Goal: Transaction & Acquisition: Book appointment/travel/reservation

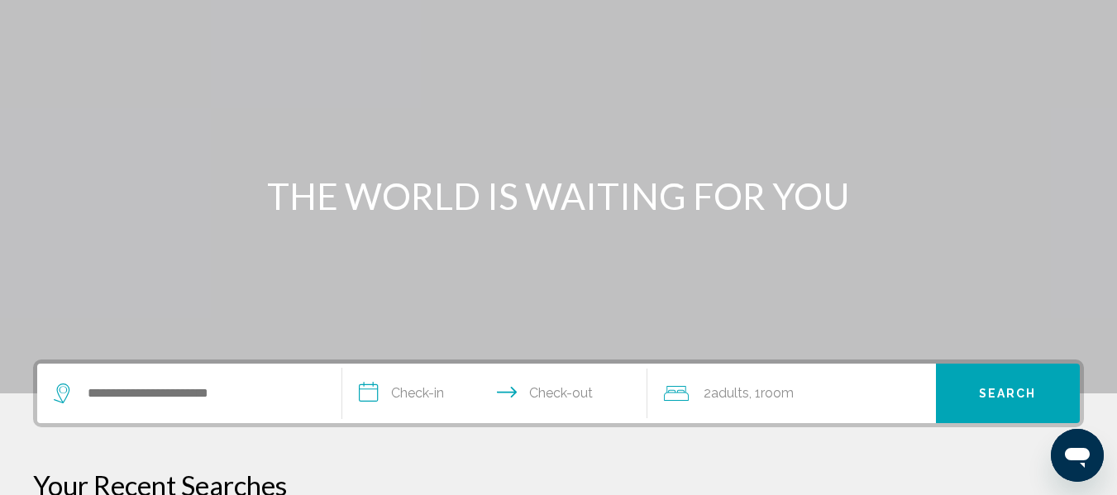
scroll to position [248, 0]
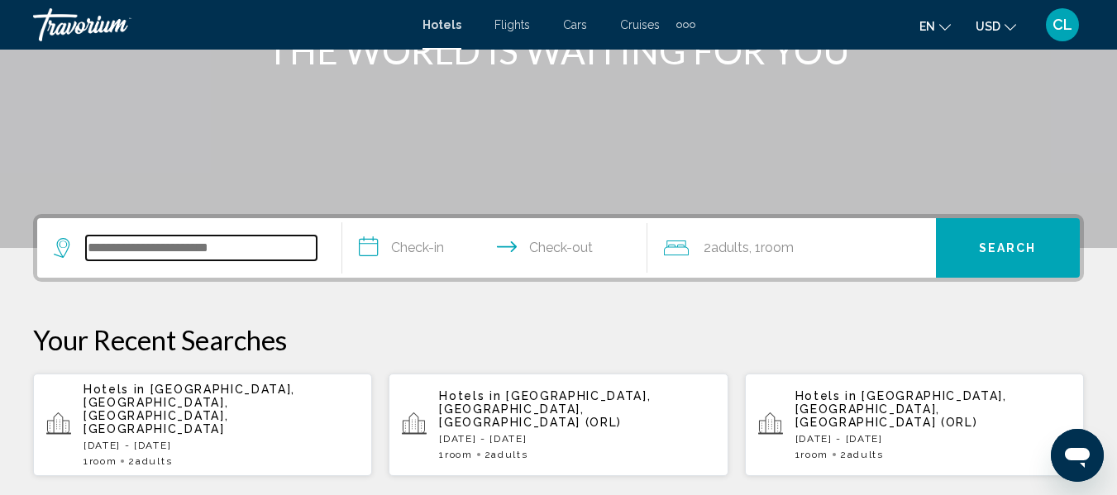
click at [103, 248] on input "Search widget" at bounding box center [201, 248] width 231 height 25
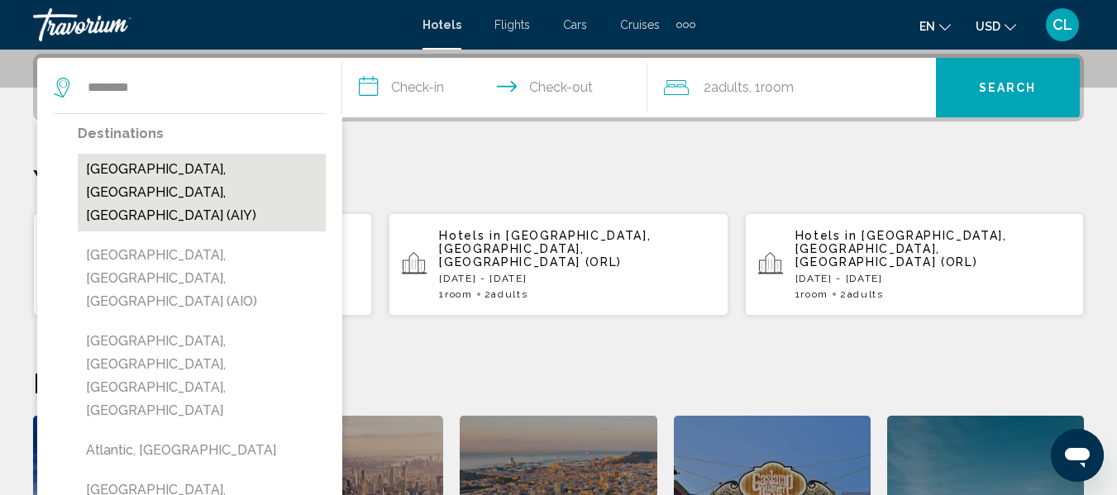
click at [192, 170] on button "[GEOGRAPHIC_DATA], [GEOGRAPHIC_DATA], [GEOGRAPHIC_DATA] (AIY)" at bounding box center [202, 193] width 248 height 78
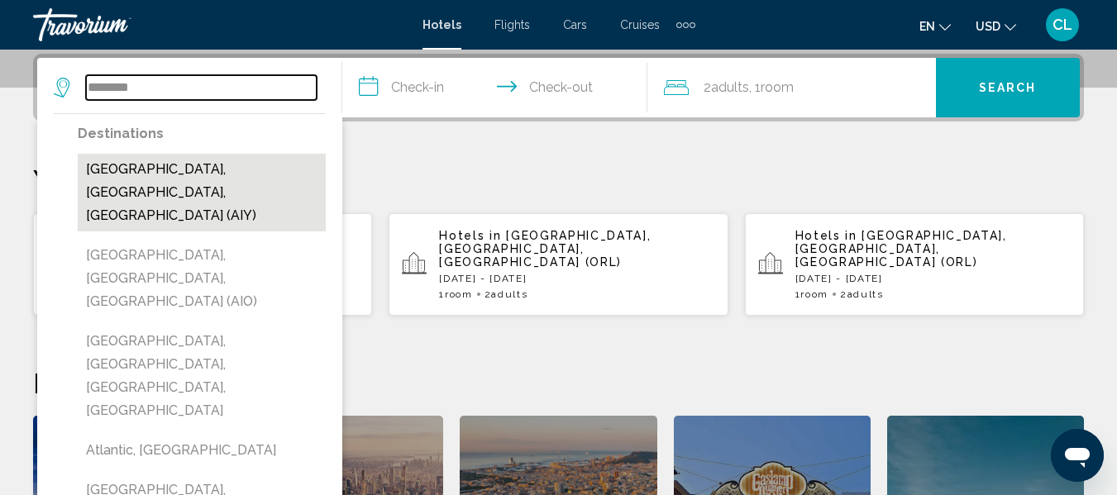
type input "**********"
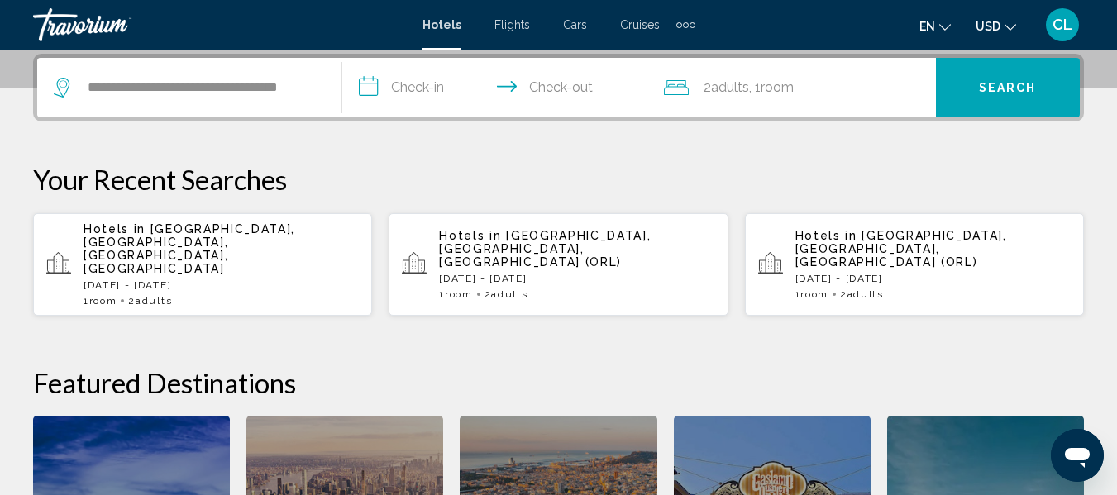
click at [373, 85] on input "**********" at bounding box center [498, 90] width 312 height 65
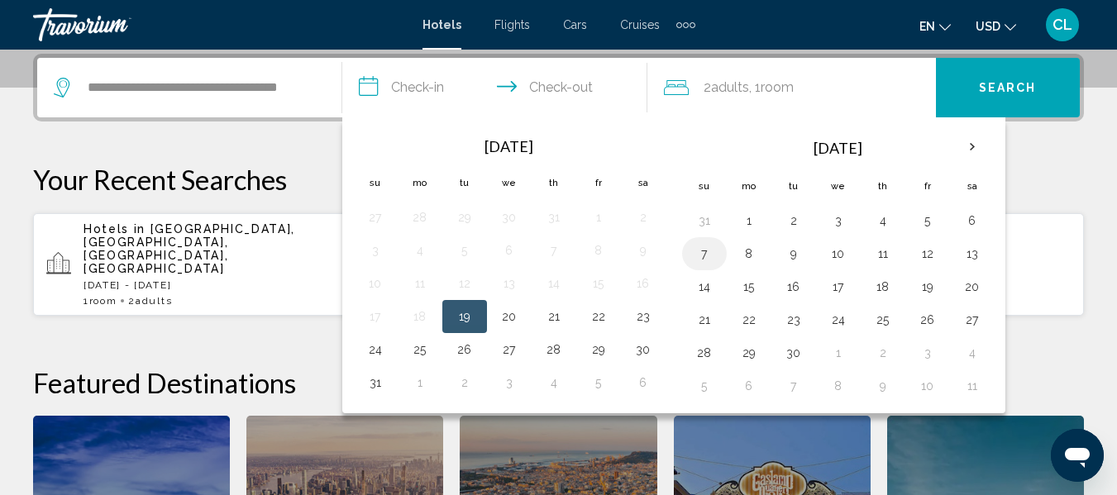
click at [700, 253] on button "7" at bounding box center [704, 253] width 26 height 23
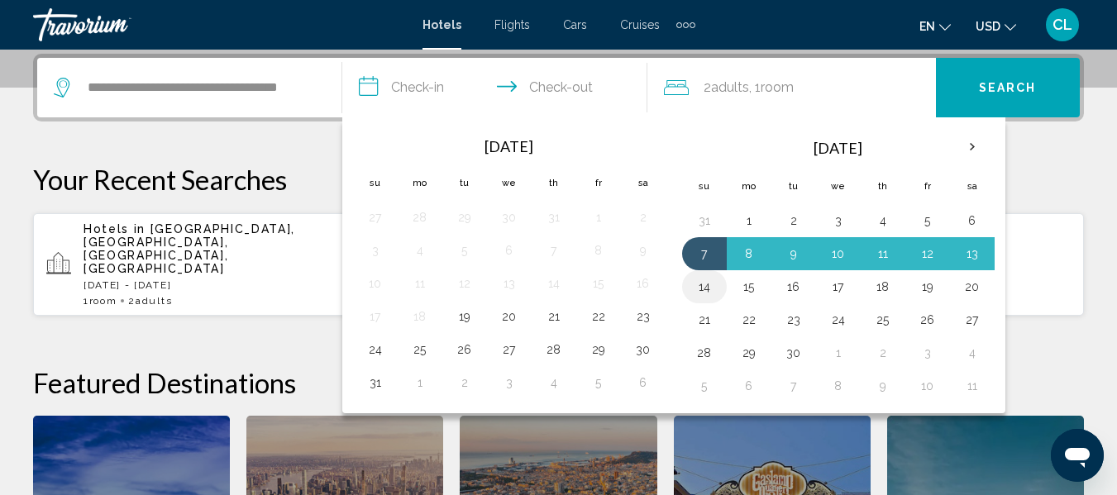
click at [706, 286] on button "14" at bounding box center [704, 286] width 26 height 23
type input "**********"
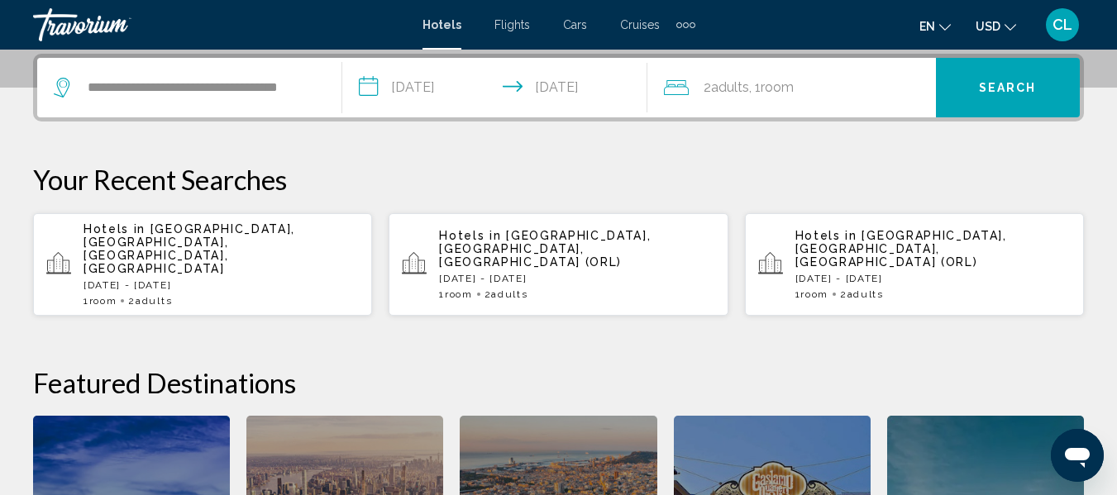
click at [993, 85] on span "Search" at bounding box center [1008, 88] width 58 height 13
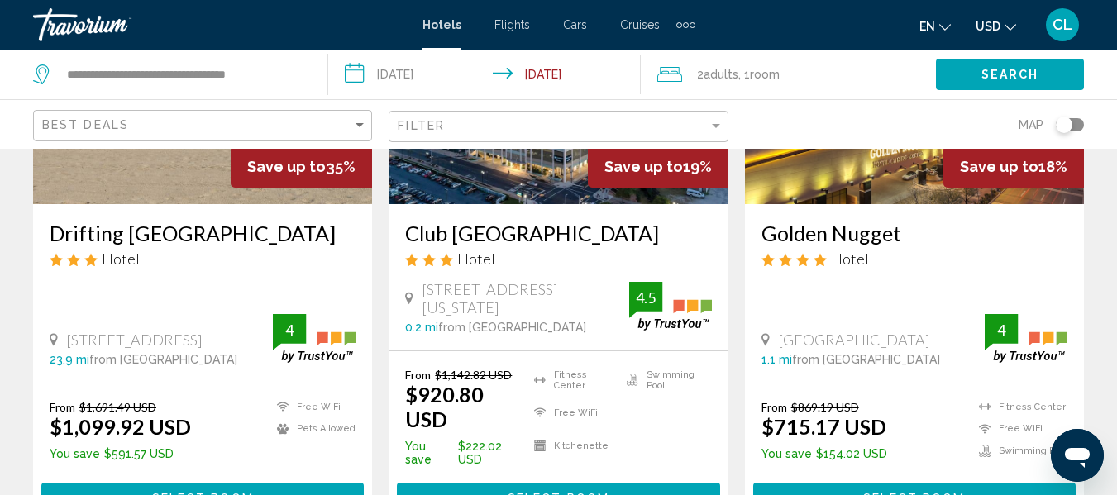
scroll to position [248, 0]
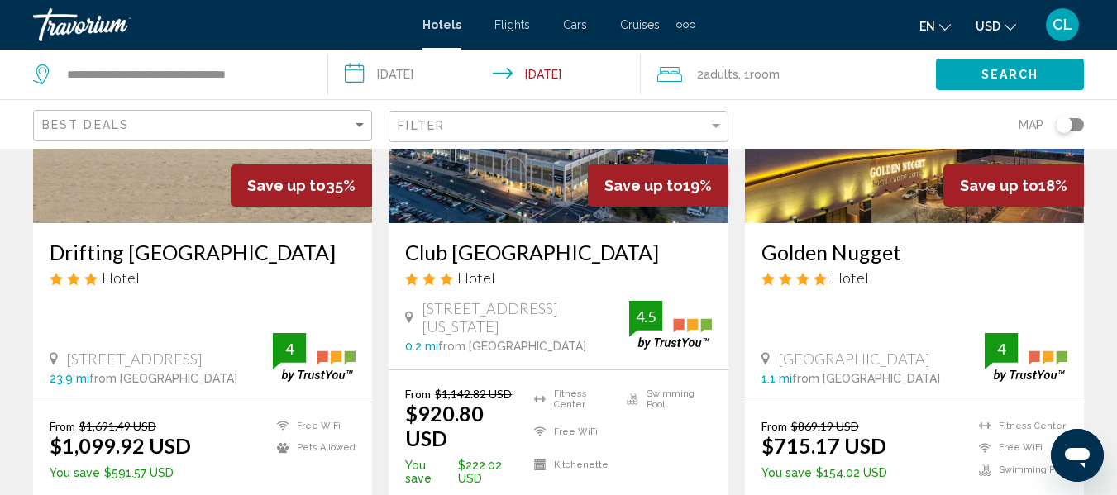
click at [992, 23] on span "USD" at bounding box center [988, 26] width 25 height 13
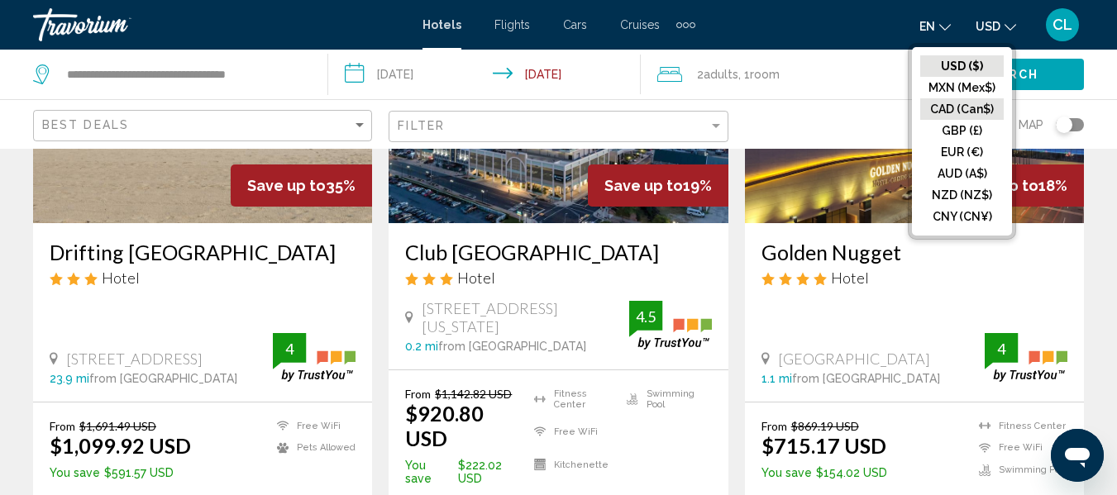
click at [936, 103] on button "CAD (Can$)" at bounding box center [963, 109] width 84 height 22
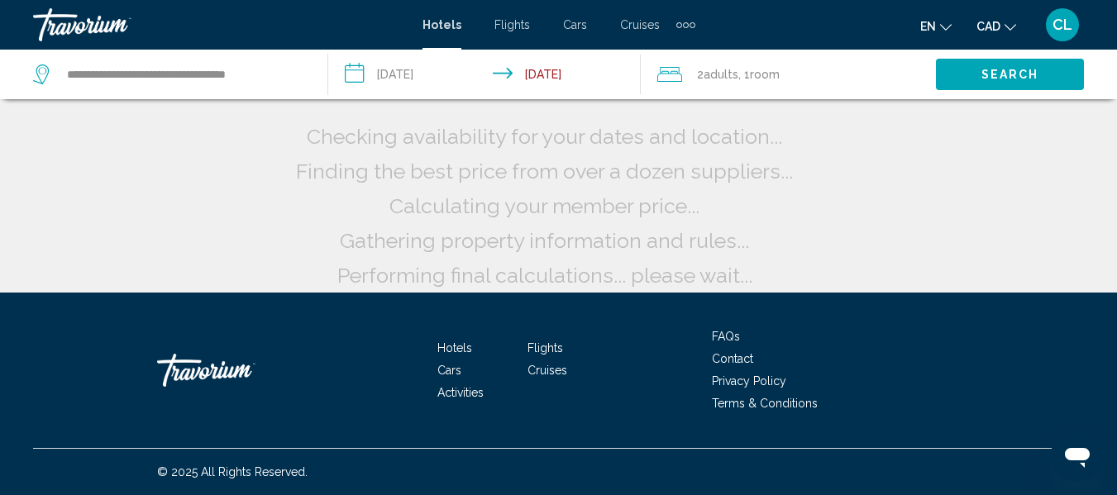
scroll to position [48, 0]
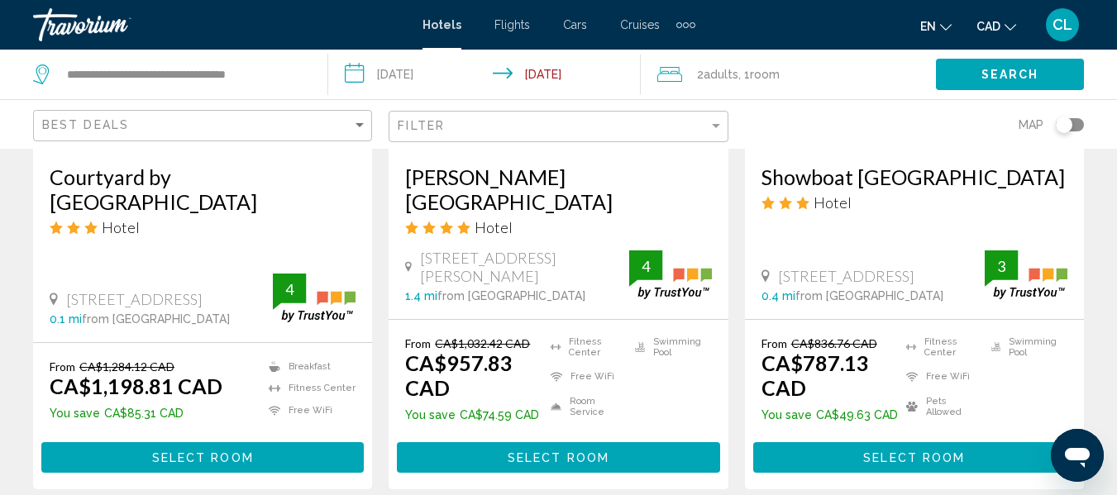
scroll to position [2233, 0]
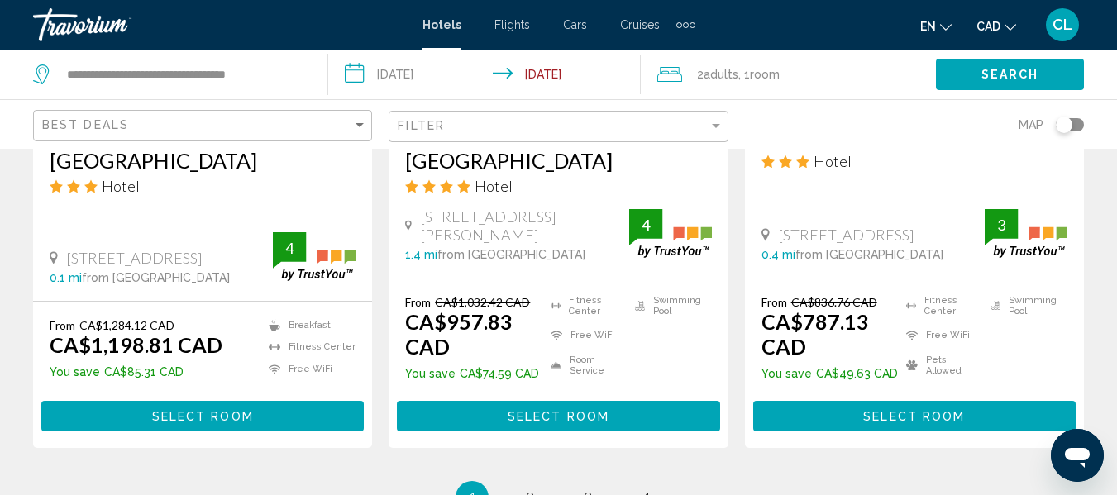
click at [552, 408] on button "Select Room" at bounding box center [558, 416] width 323 height 31
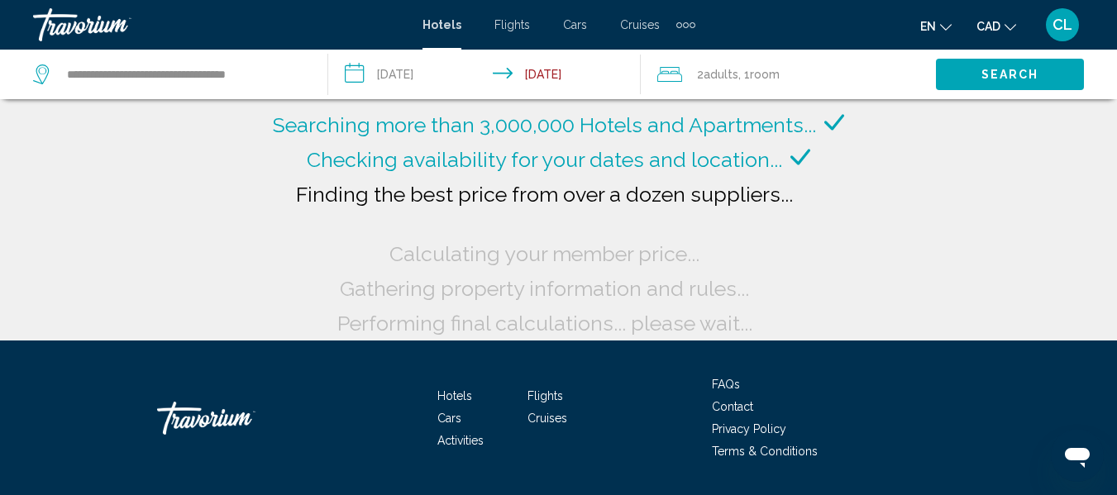
click at [540, 79] on input "**********" at bounding box center [487, 77] width 318 height 55
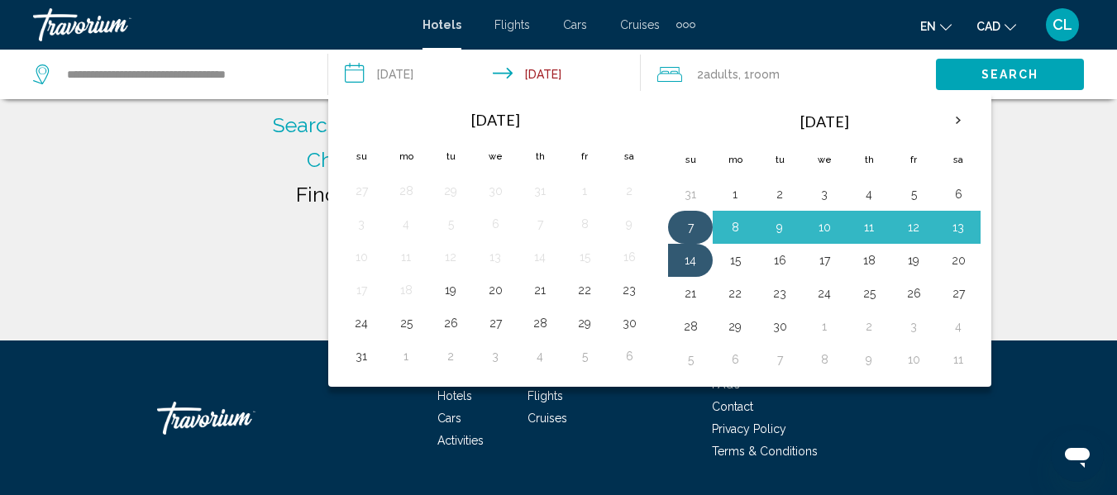
click at [690, 222] on button "7" at bounding box center [690, 227] width 26 height 23
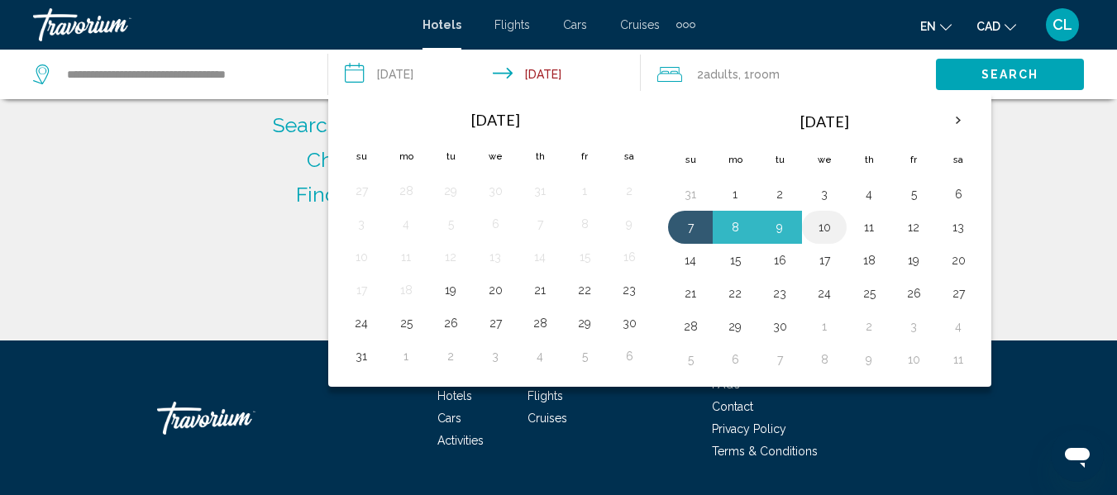
click at [823, 226] on button "10" at bounding box center [824, 227] width 26 height 23
type input "**********"
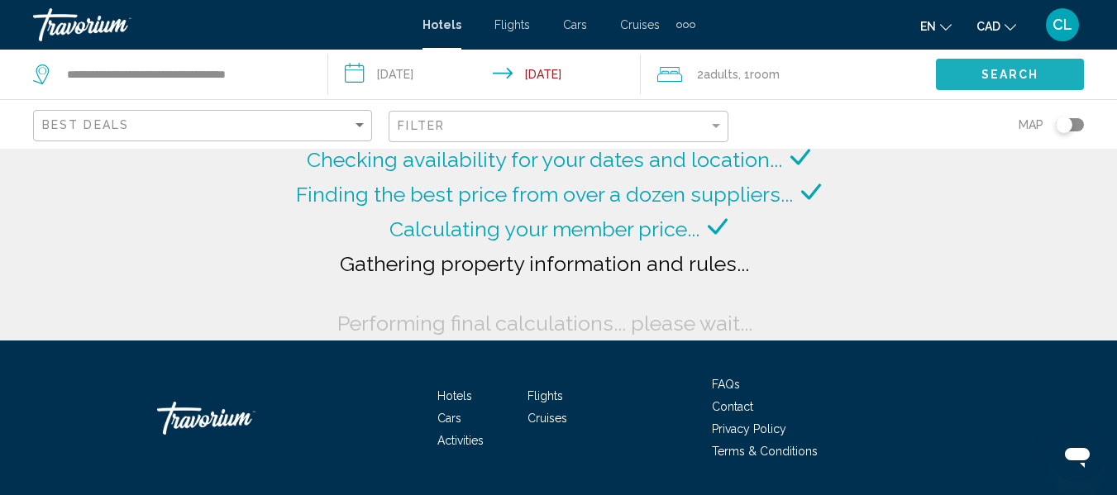
click at [995, 69] on span "Search" at bounding box center [1011, 75] width 58 height 13
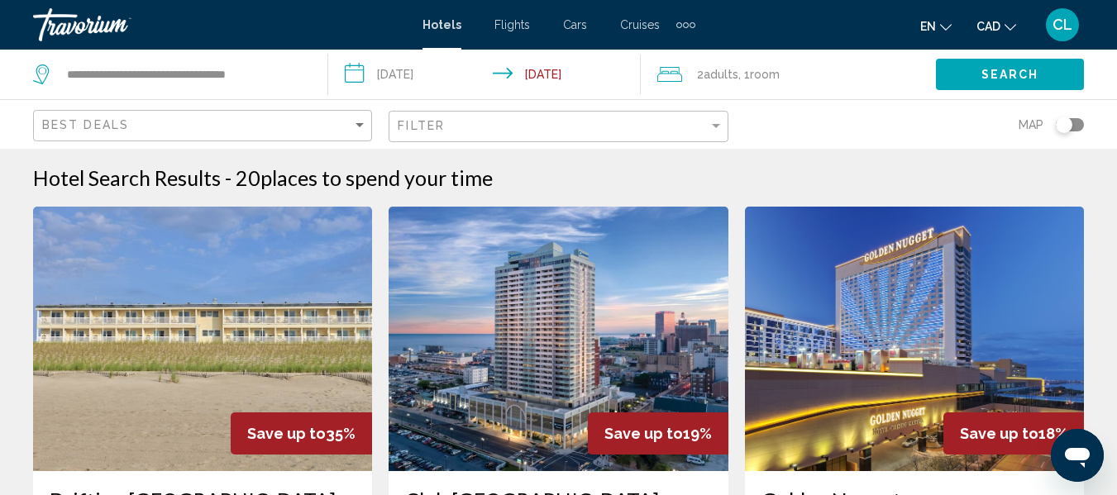
click at [993, 73] on span "Search" at bounding box center [1011, 75] width 58 height 13
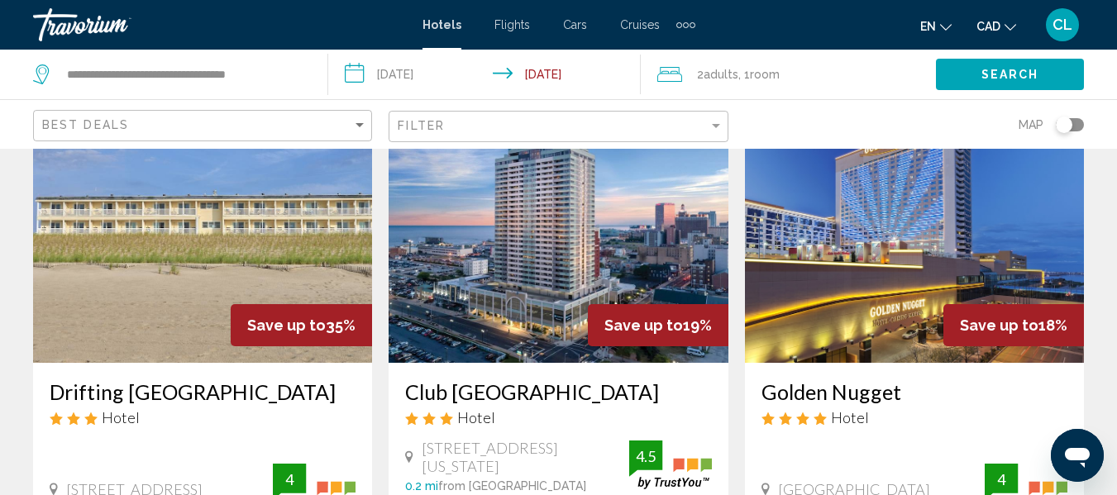
scroll to position [83, 0]
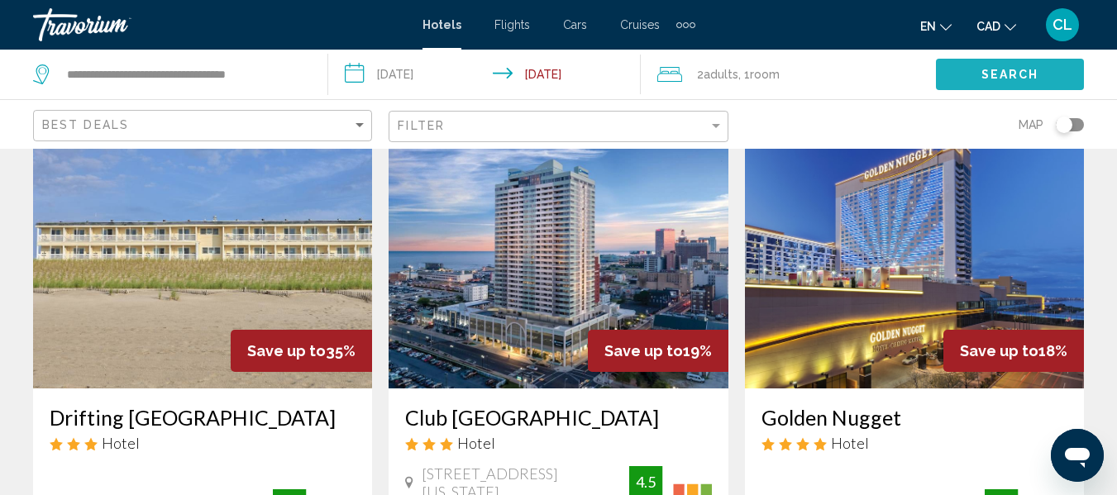
click at [1011, 69] on span "Search" at bounding box center [1011, 75] width 58 height 13
click at [370, 74] on input "**********" at bounding box center [487, 77] width 318 height 55
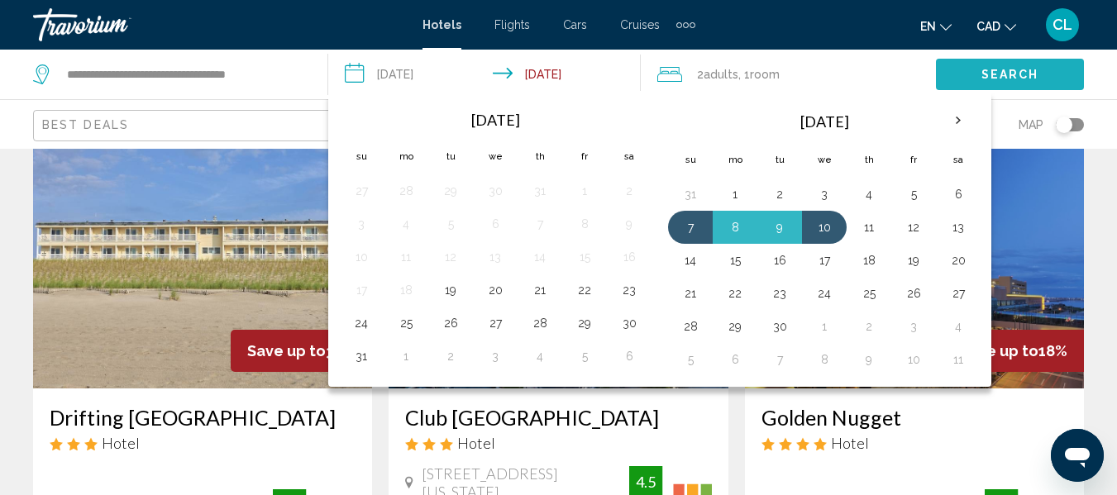
click at [1020, 69] on span "Search" at bounding box center [1011, 75] width 58 height 13
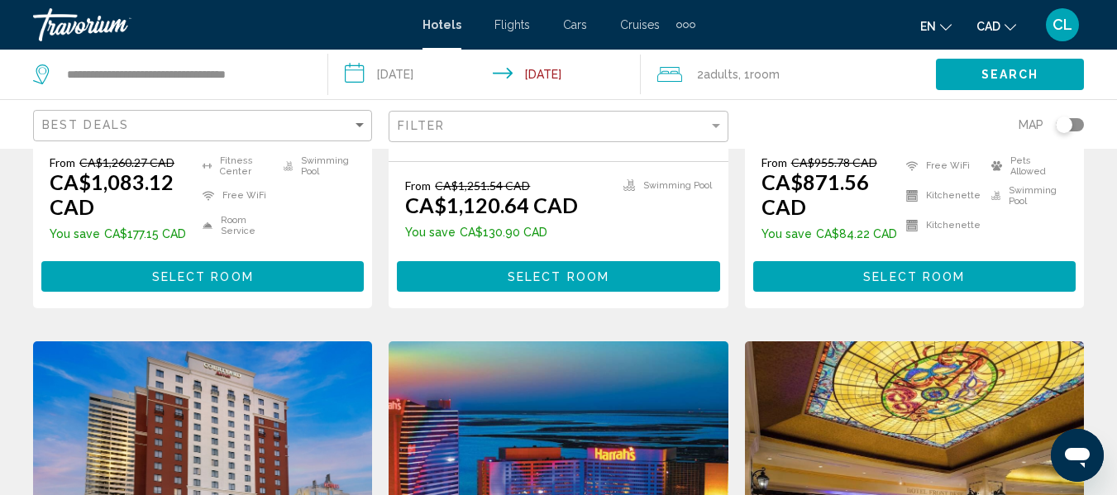
scroll to position [1075, 0]
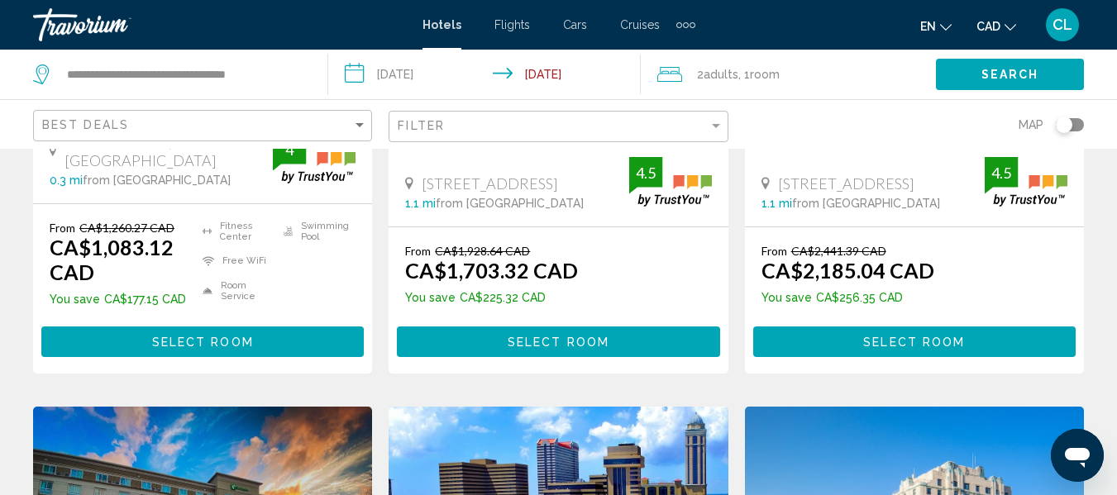
scroll to position [992, 0]
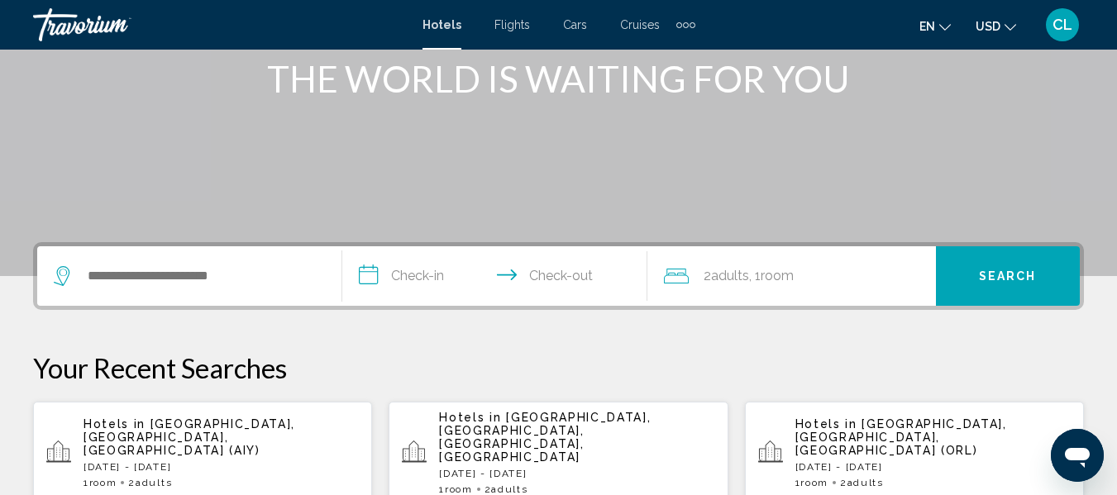
scroll to position [248, 0]
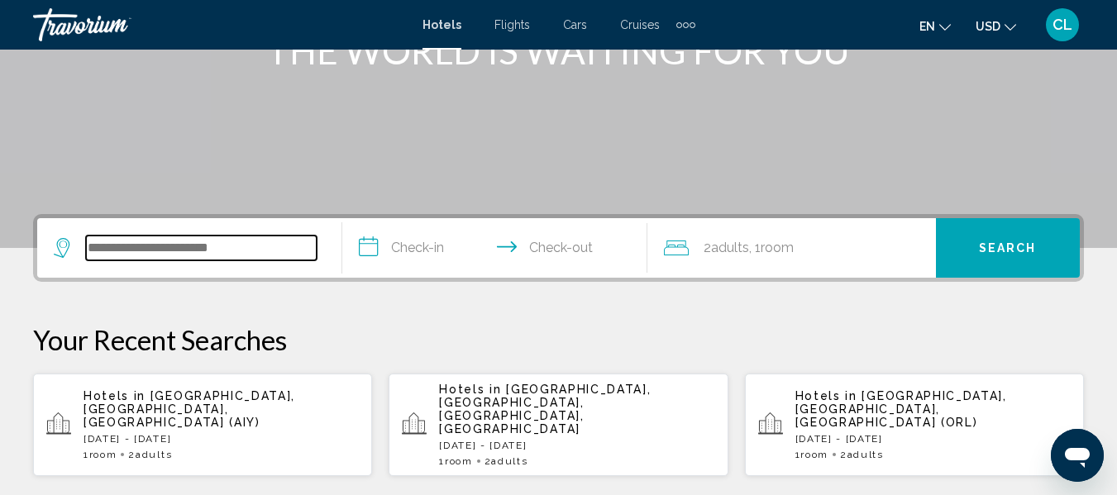
click at [127, 250] on input "Search widget" at bounding box center [201, 248] width 231 height 25
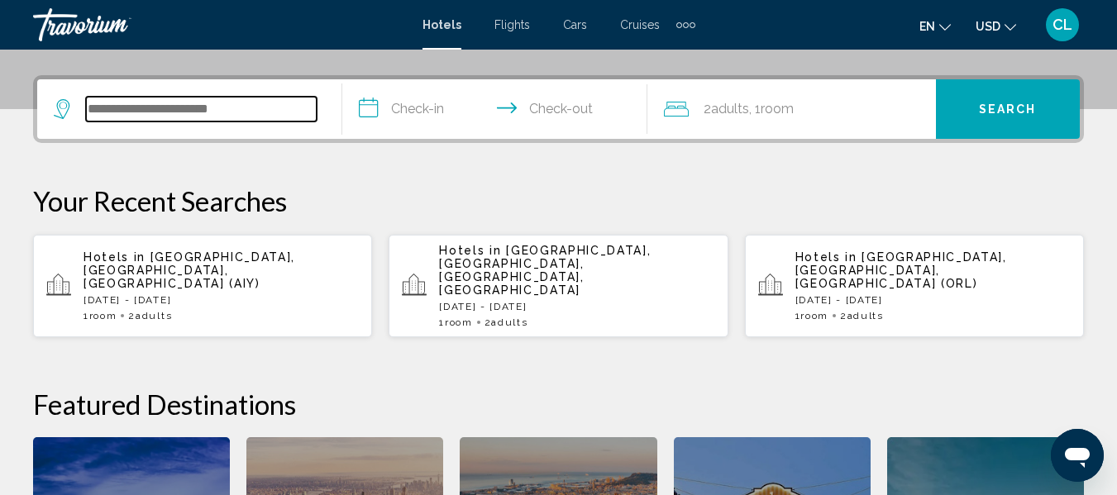
scroll to position [409, 0]
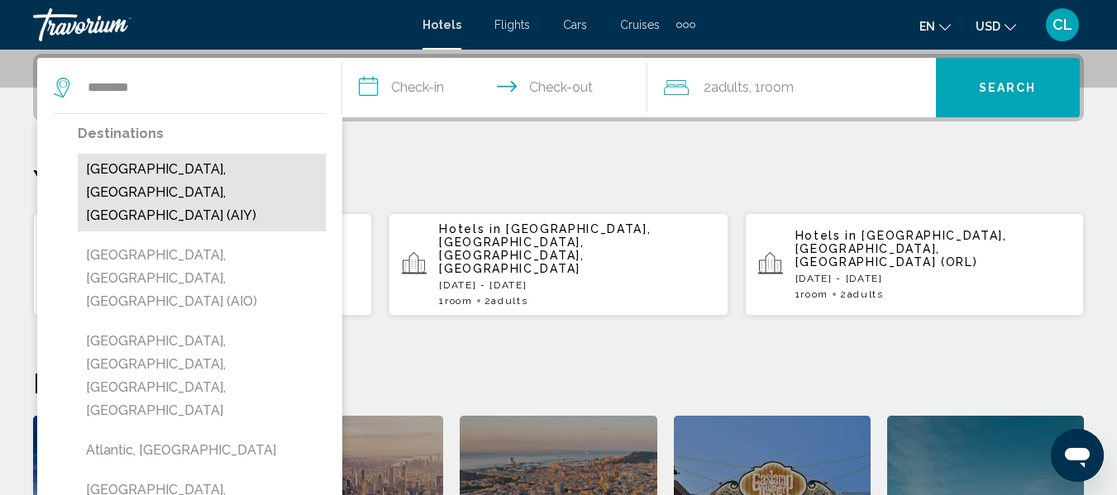
click at [214, 172] on button "[GEOGRAPHIC_DATA], [GEOGRAPHIC_DATA], [GEOGRAPHIC_DATA] (AIY)" at bounding box center [202, 193] width 248 height 78
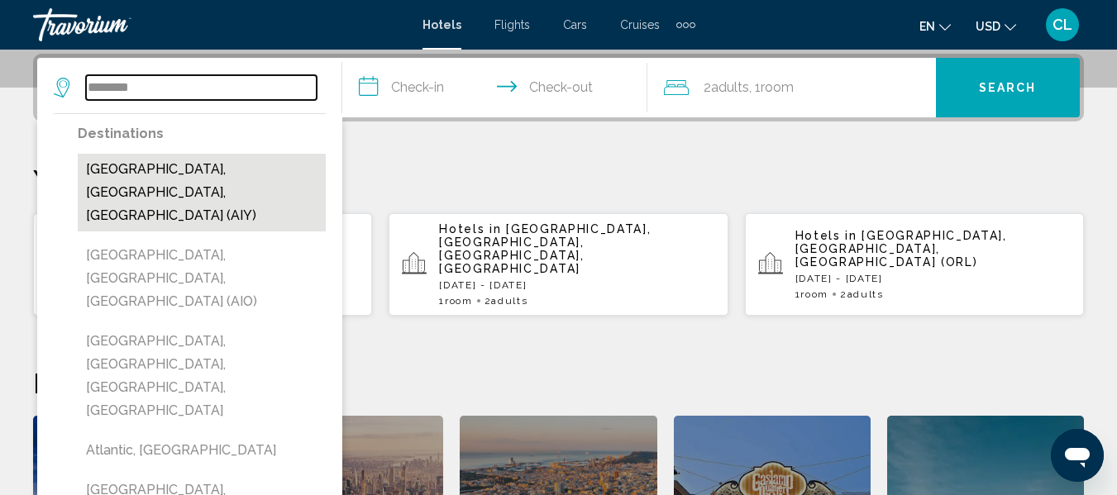
type input "**********"
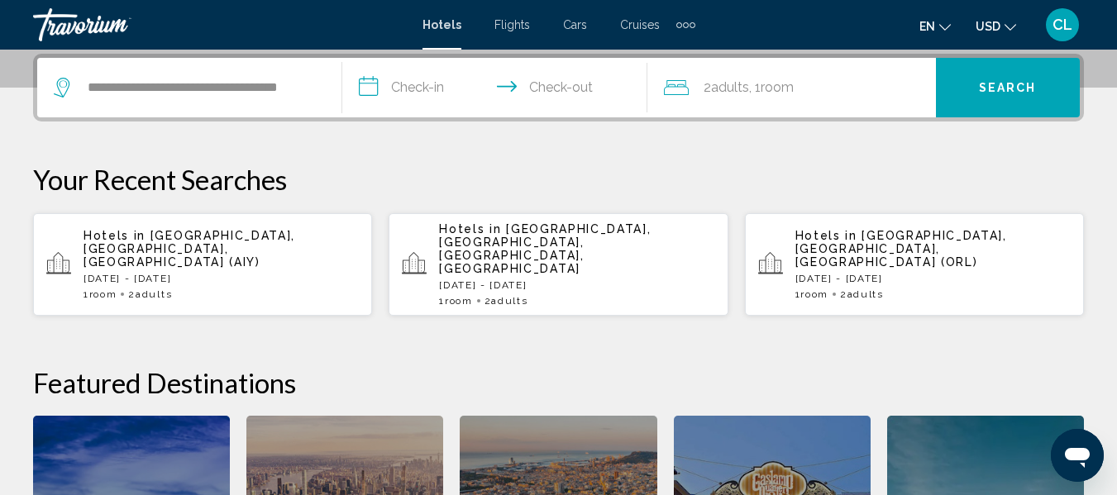
click at [370, 88] on input "**********" at bounding box center [498, 90] width 312 height 65
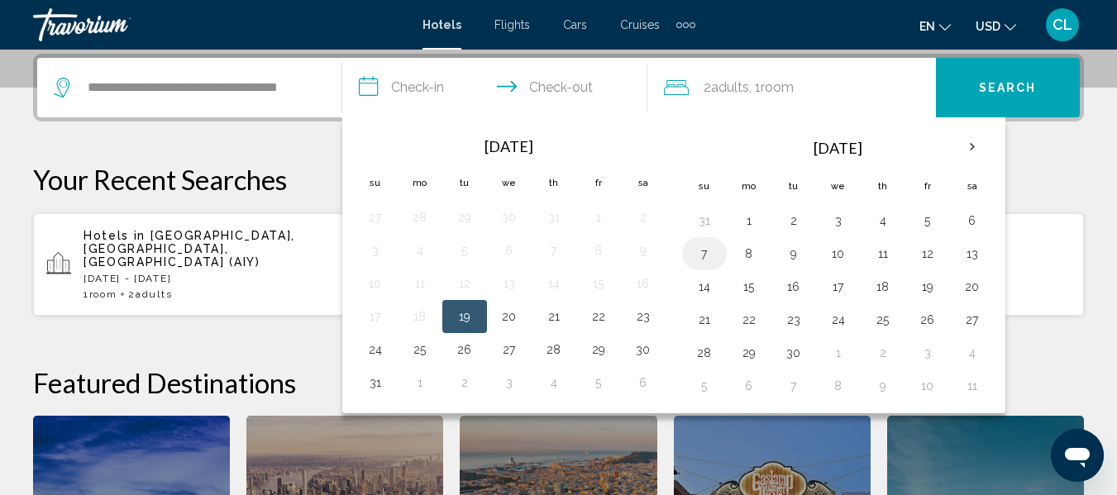
click at [704, 254] on button "7" at bounding box center [704, 253] width 26 height 23
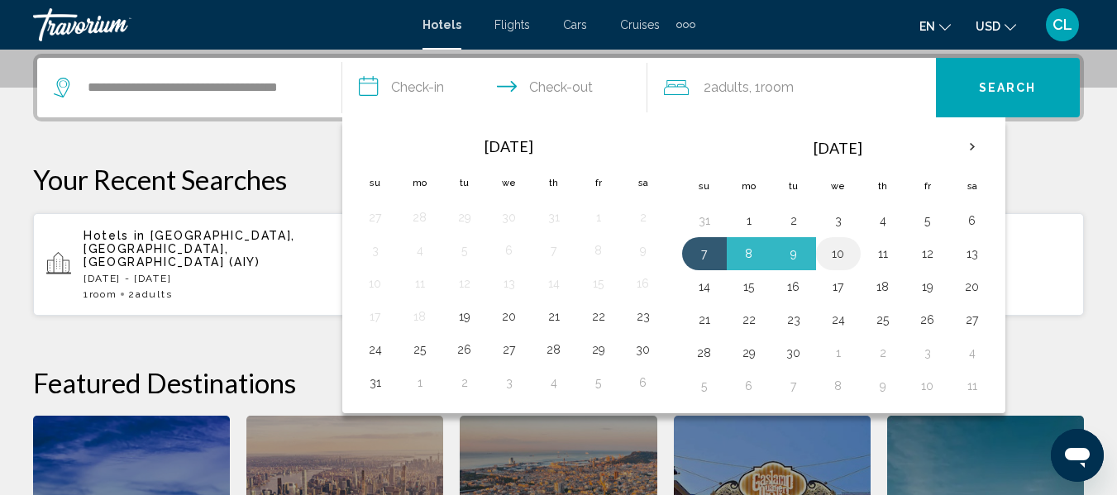
click at [836, 251] on button "10" at bounding box center [838, 253] width 26 height 23
type input "**********"
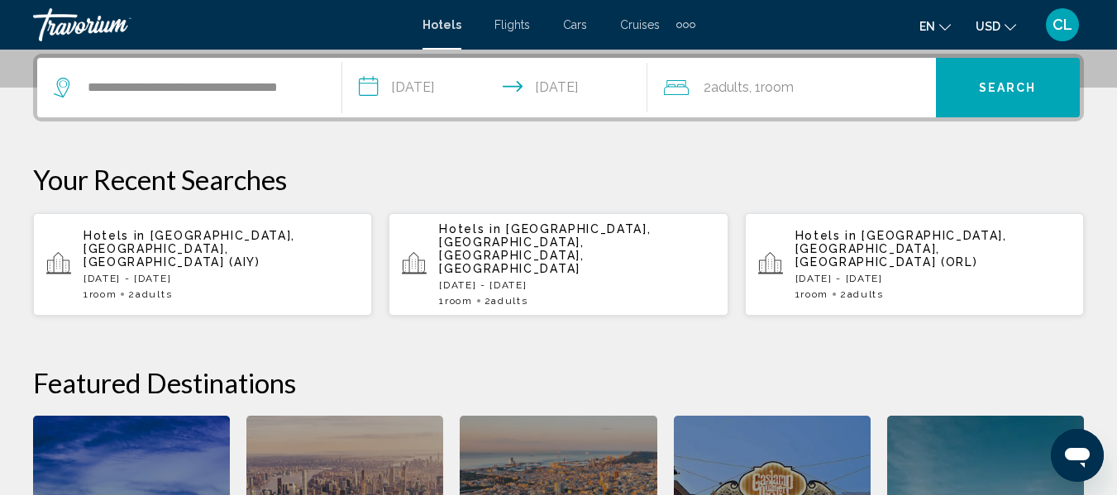
click at [987, 74] on button "Search" at bounding box center [1008, 88] width 144 height 60
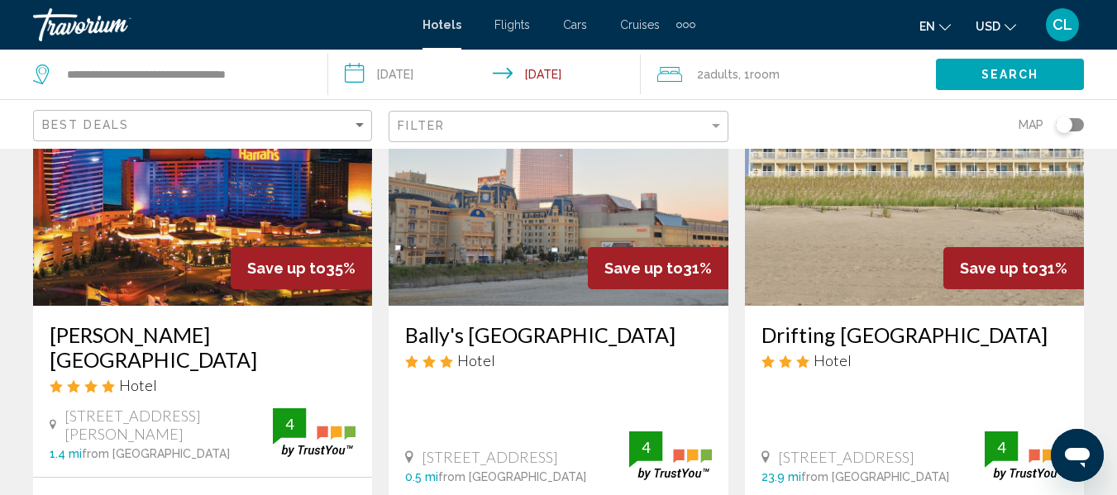
scroll to position [248, 0]
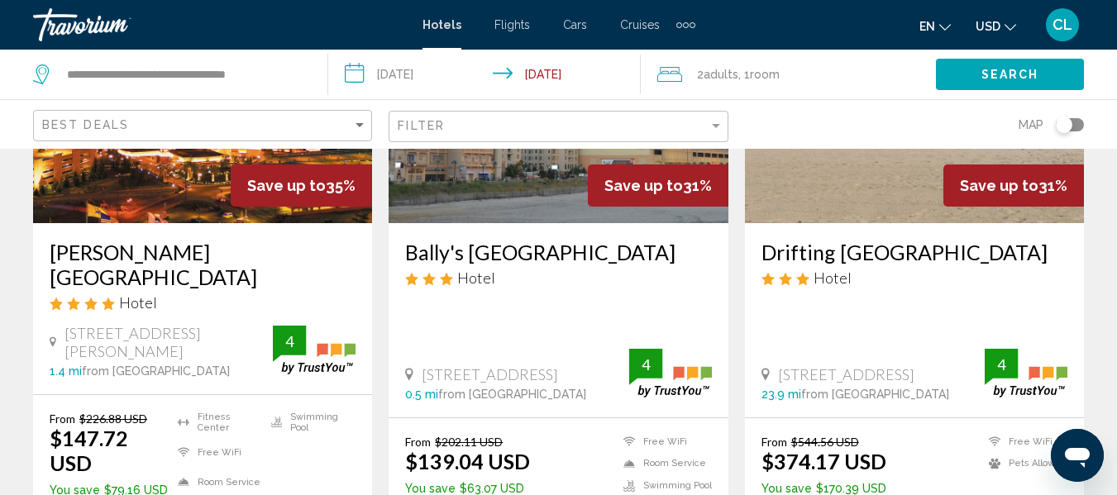
click at [997, 25] on span "USD" at bounding box center [988, 26] width 25 height 13
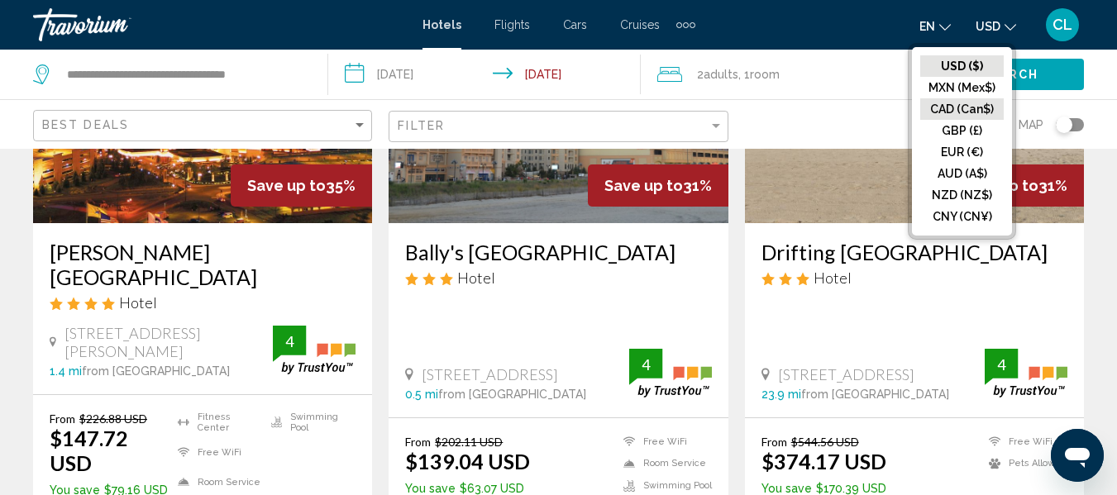
click at [954, 102] on button "CAD (Can$)" at bounding box center [963, 109] width 84 height 22
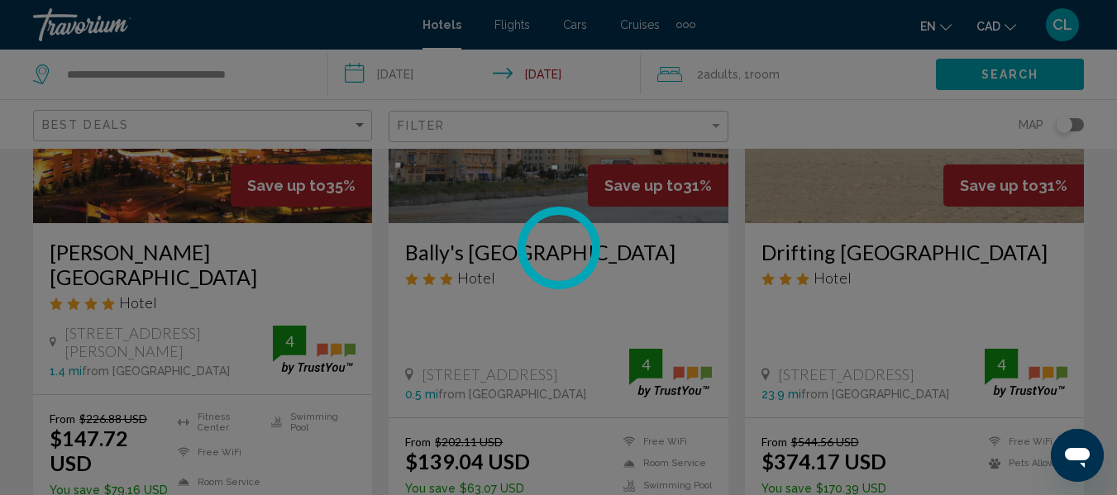
scroll to position [48, 0]
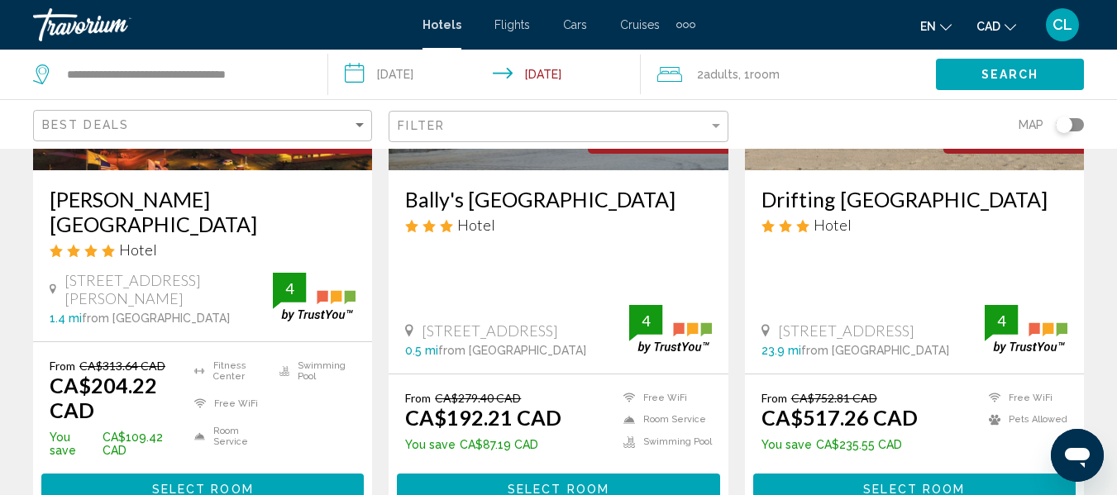
scroll to position [331, 0]
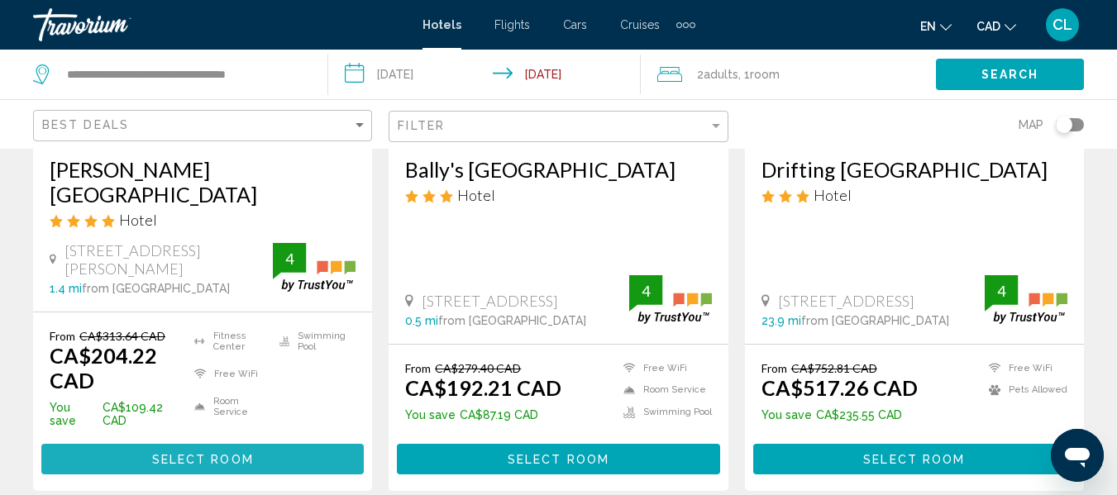
click at [215, 453] on span "Select Room" at bounding box center [203, 459] width 102 height 13
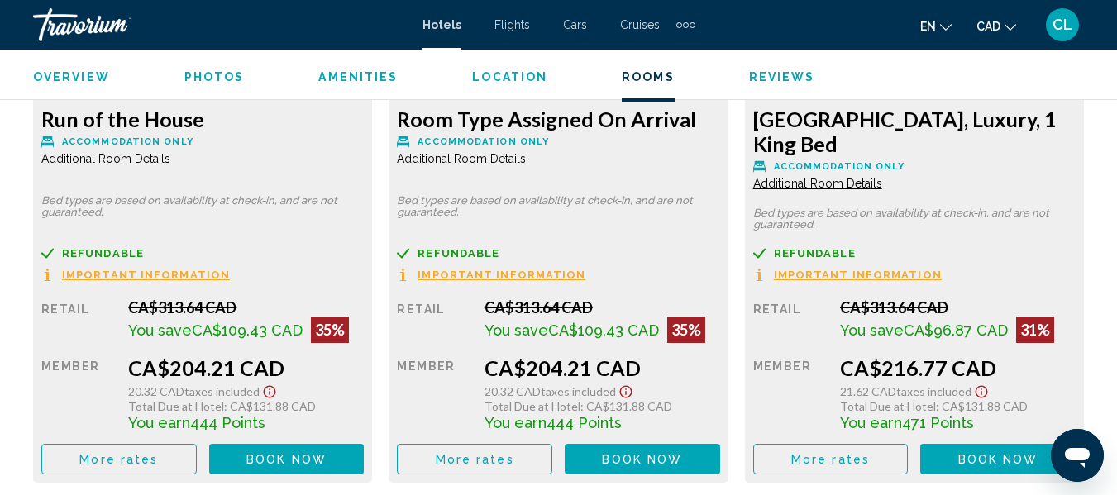
scroll to position [2758, 0]
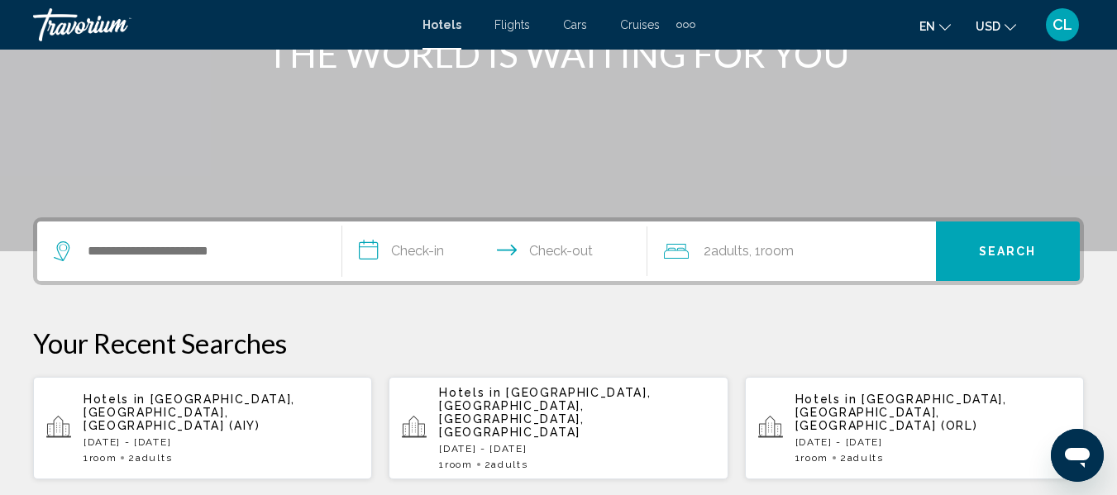
scroll to position [248, 0]
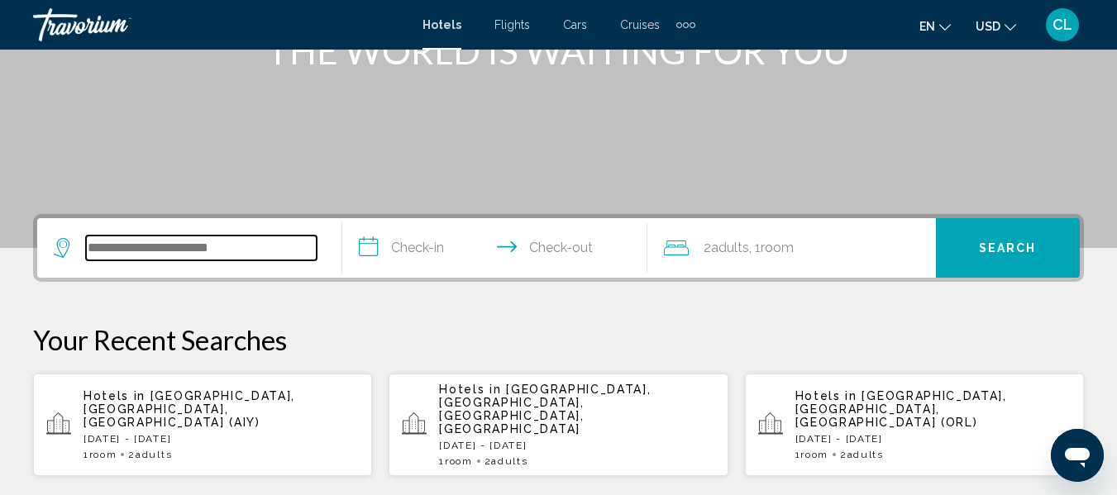
click at [95, 246] on input "Search widget" at bounding box center [201, 248] width 231 height 25
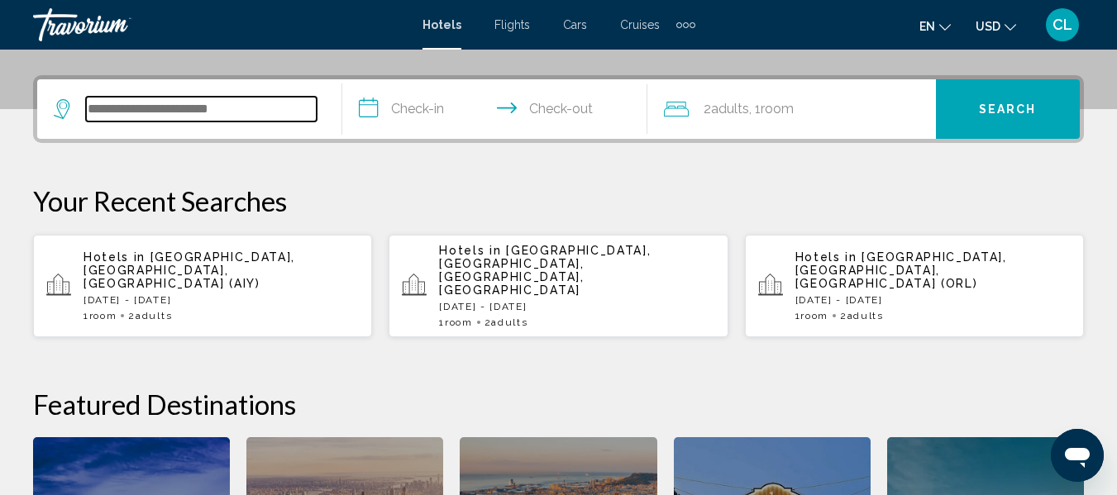
scroll to position [409, 0]
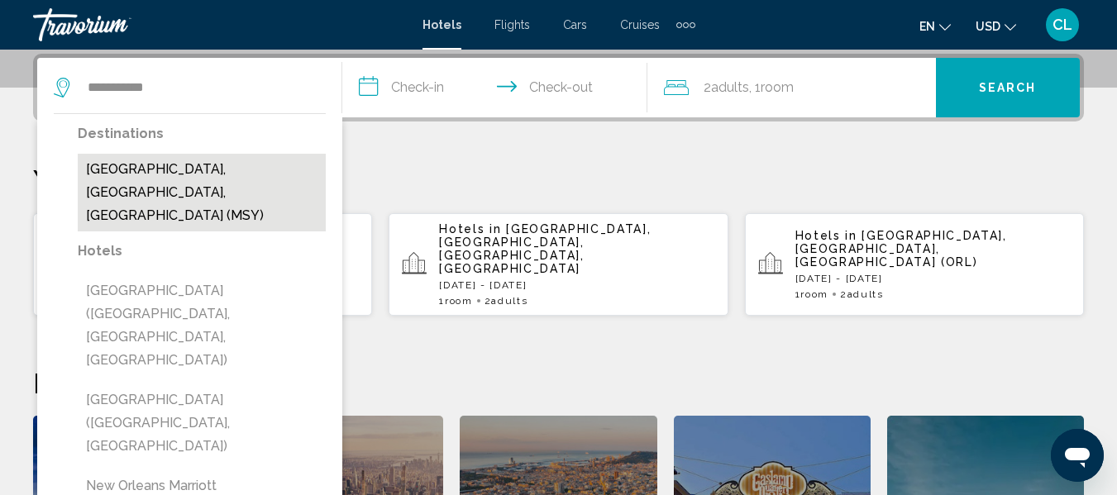
click at [183, 170] on button "[GEOGRAPHIC_DATA], [GEOGRAPHIC_DATA], [GEOGRAPHIC_DATA] (MSY)" at bounding box center [202, 193] width 248 height 78
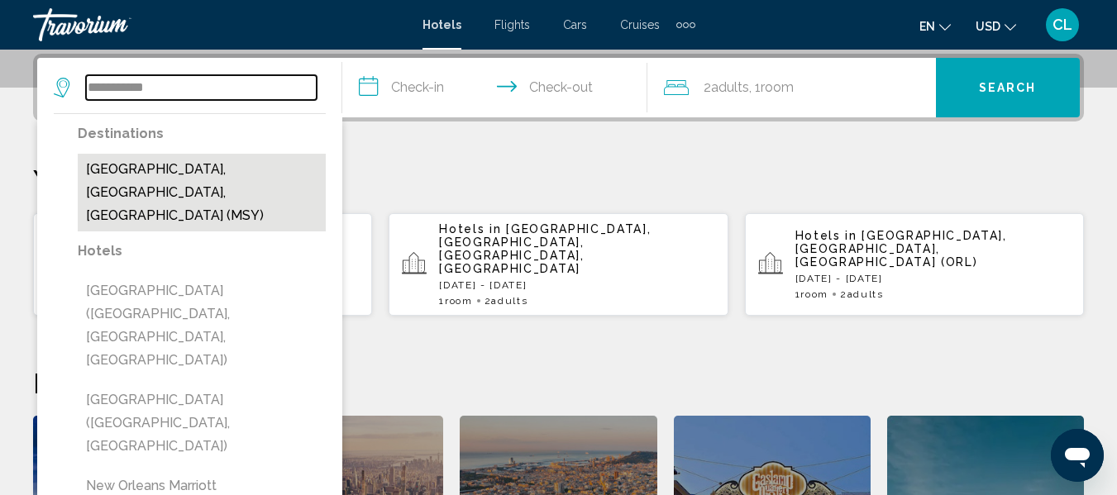
type input "**********"
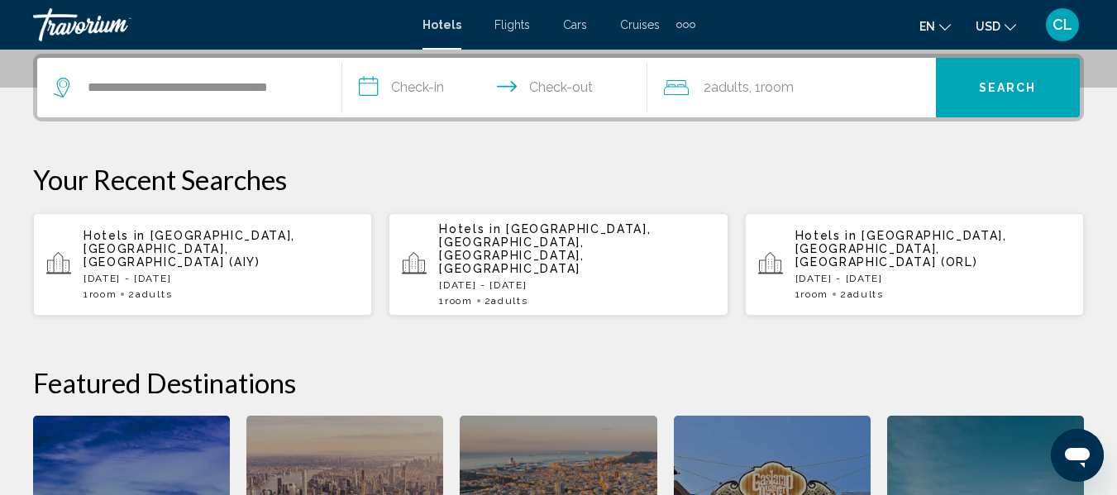
click at [371, 86] on input "**********" at bounding box center [498, 90] width 312 height 65
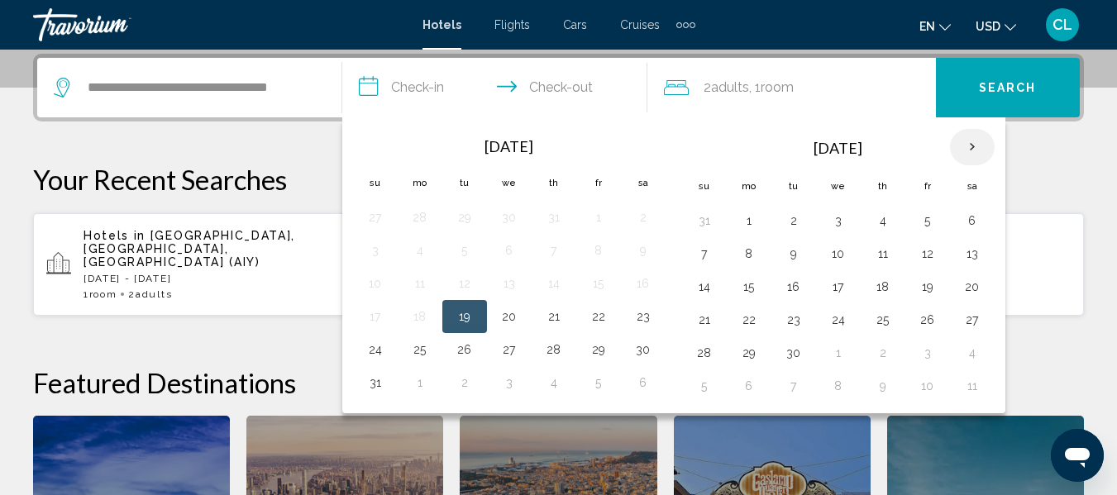
click at [968, 145] on th "Next month" at bounding box center [972, 147] width 45 height 36
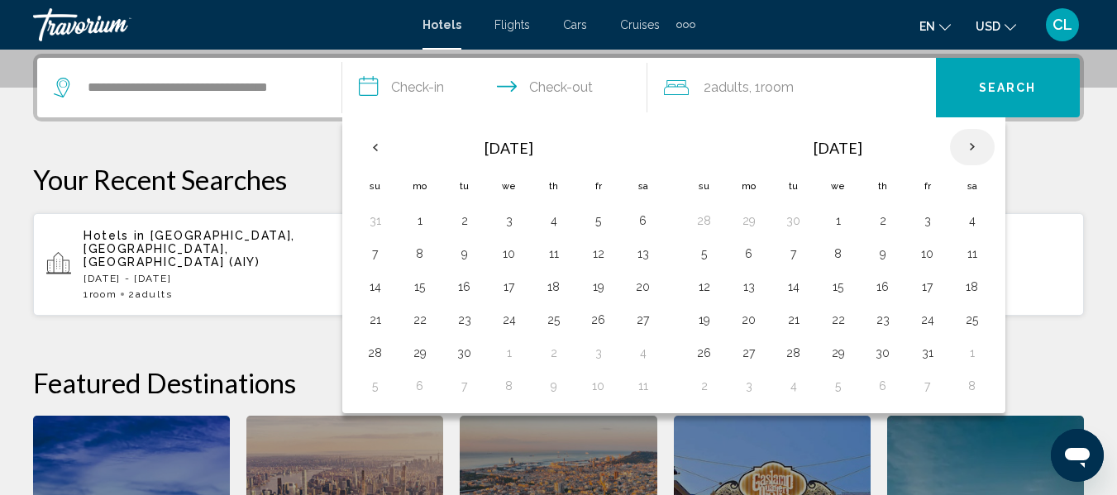
click at [968, 145] on th "Next month" at bounding box center [972, 147] width 45 height 36
click at [744, 285] on button "12" at bounding box center [749, 286] width 26 height 23
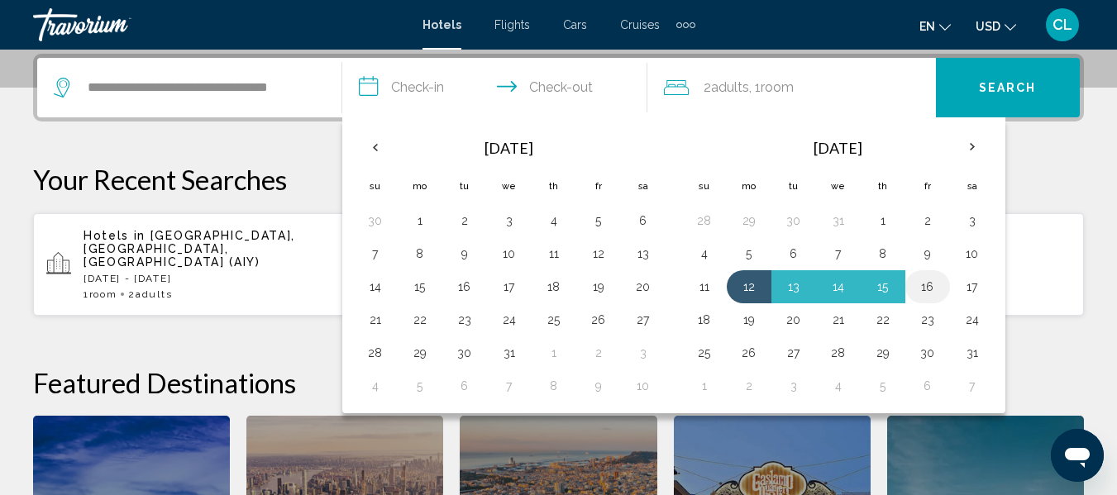
click at [925, 283] on button "16" at bounding box center [928, 286] width 26 height 23
type input "**********"
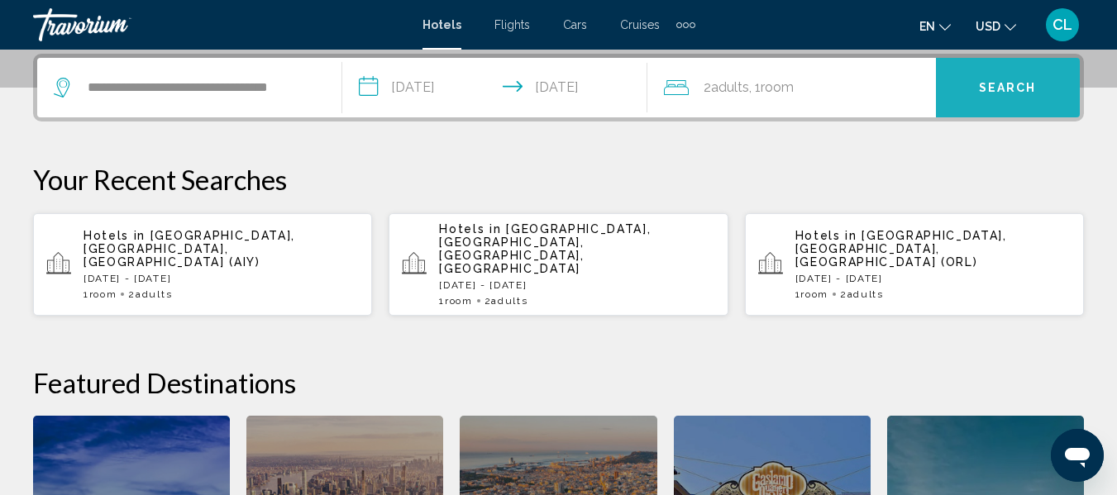
click at [965, 84] on button "Search" at bounding box center [1008, 88] width 144 height 60
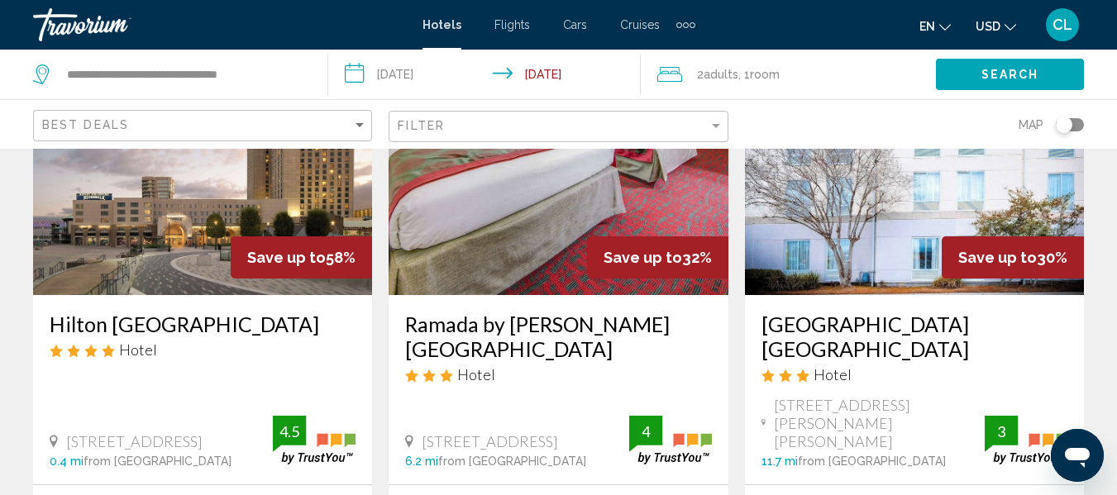
scroll to position [165, 0]
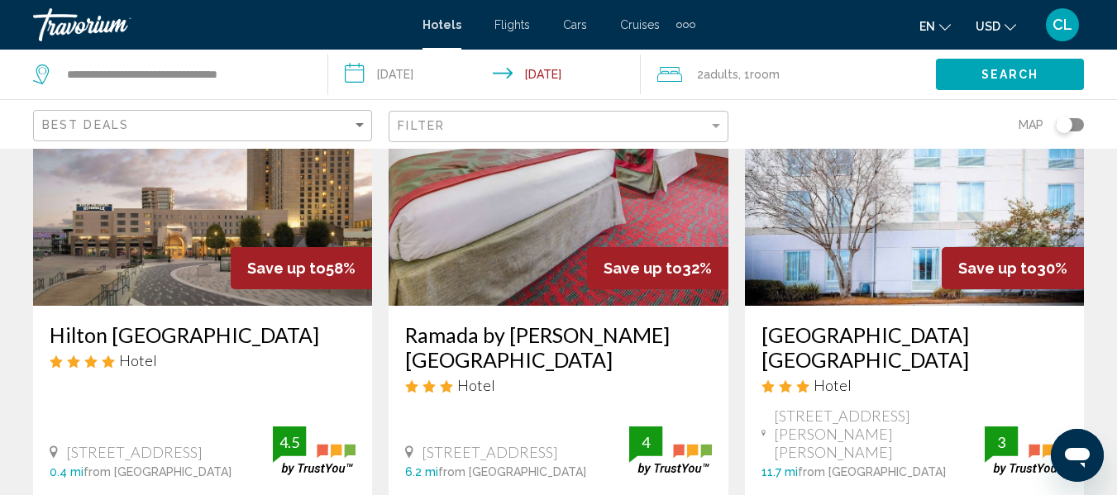
click at [995, 23] on span "USD" at bounding box center [988, 26] width 25 height 13
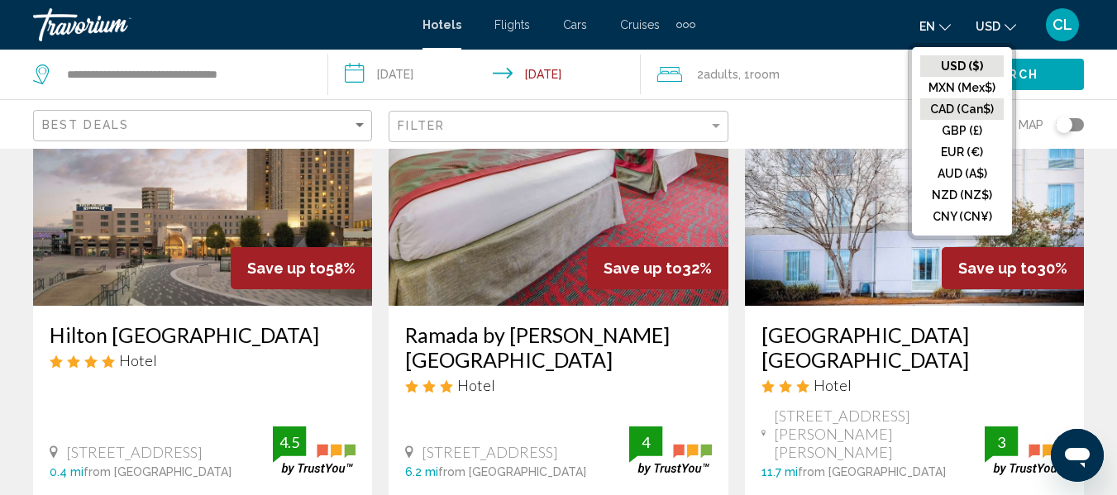
click at [940, 105] on button "CAD (Can$)" at bounding box center [963, 109] width 84 height 22
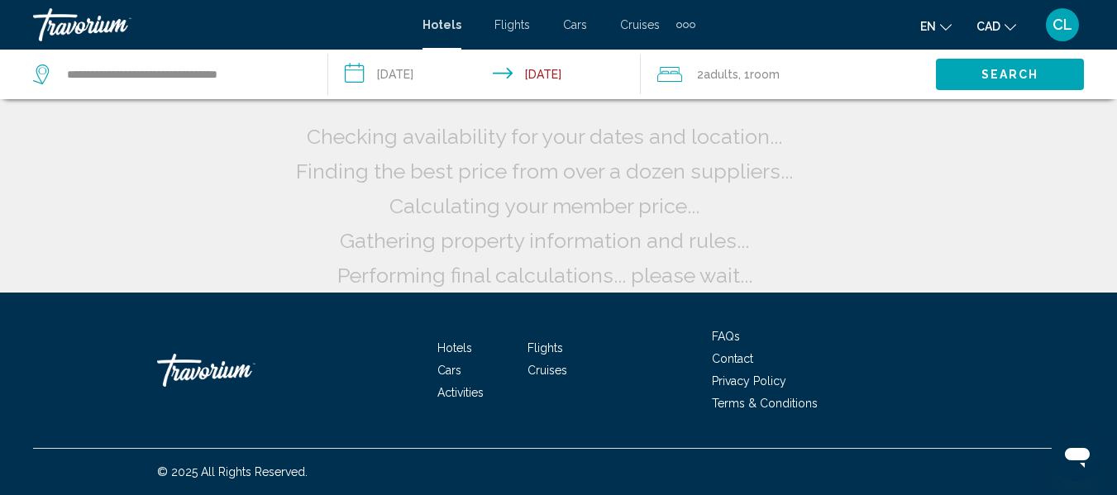
scroll to position [0, 0]
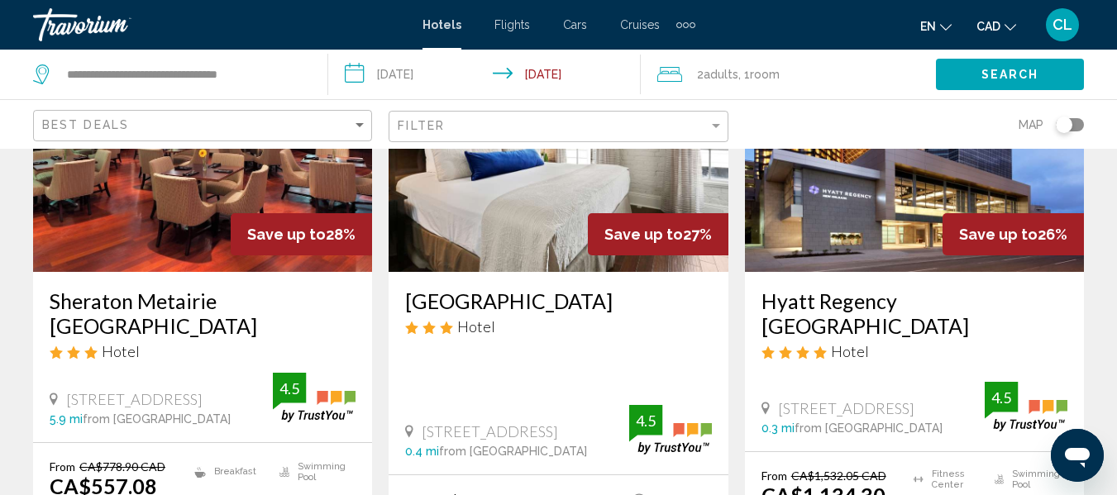
scroll to position [910, 0]
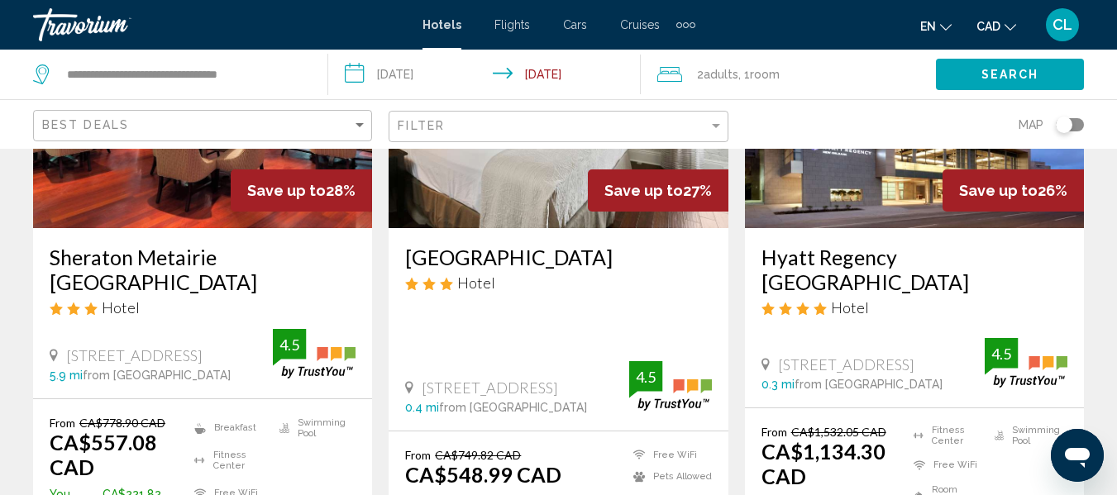
click at [499, 462] on ins "CA$548.99 CAD" at bounding box center [483, 474] width 156 height 25
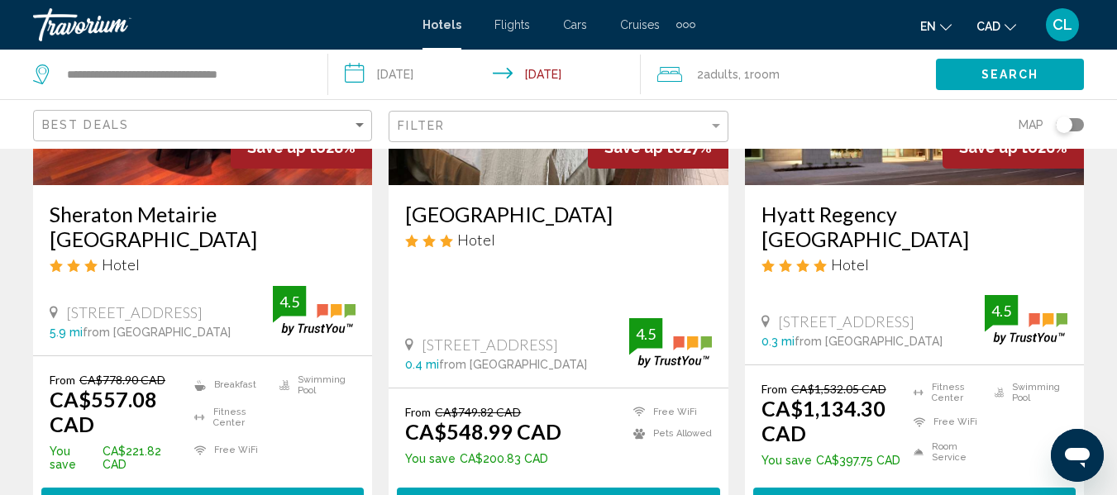
scroll to position [992, 0]
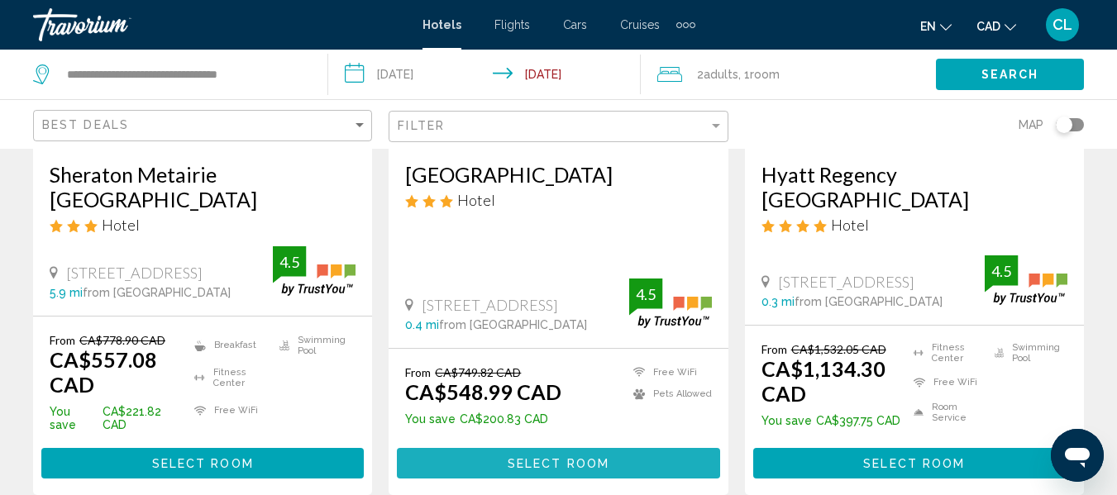
click at [544, 457] on span "Select Room" at bounding box center [559, 463] width 102 height 13
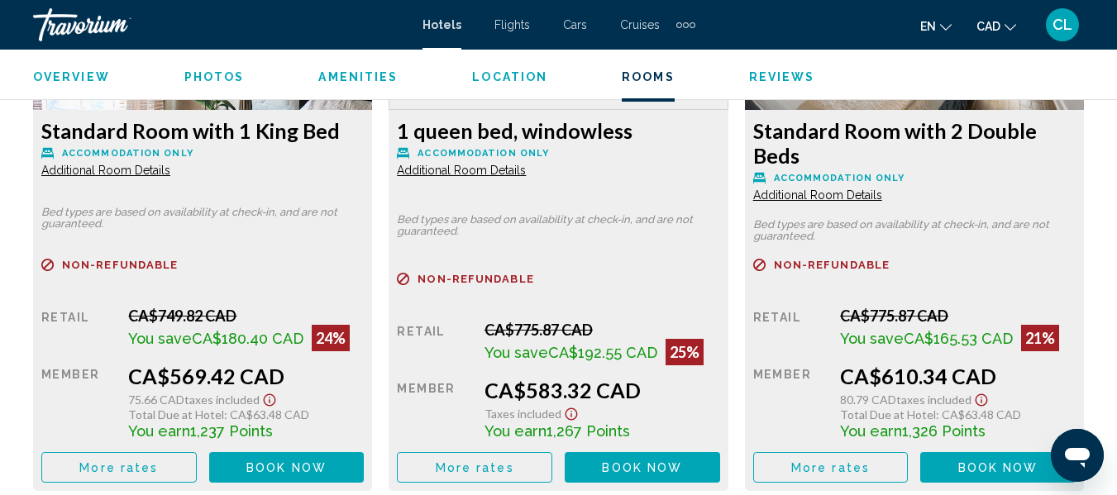
scroll to position [2758, 0]
